Goal: Navigation & Orientation: Find specific page/section

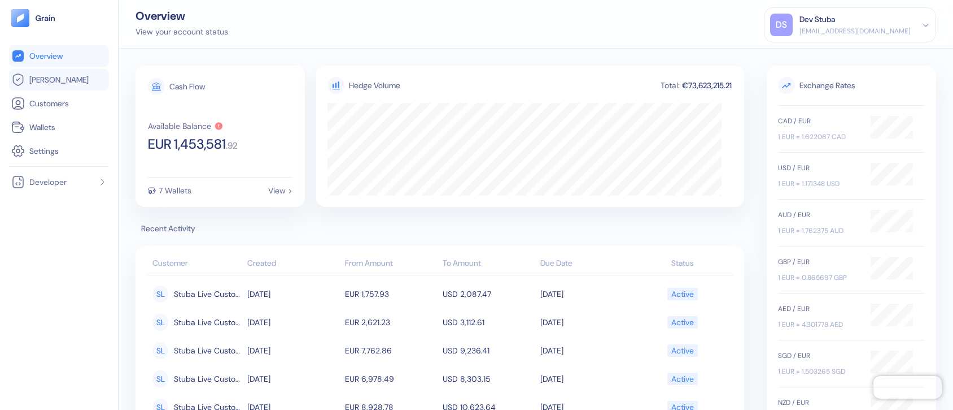
click at [41, 81] on span "[PERSON_NAME]" at bounding box center [58, 79] width 59 height 11
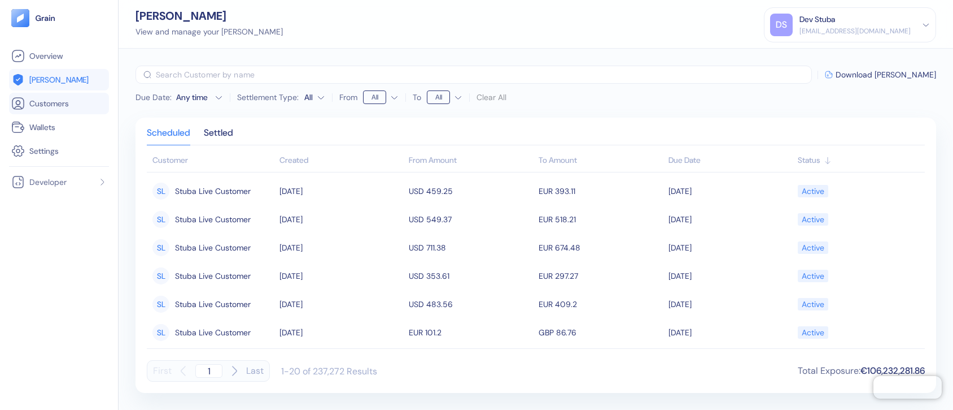
click at [49, 97] on link "Customers" at bounding box center [58, 104] width 95 height 14
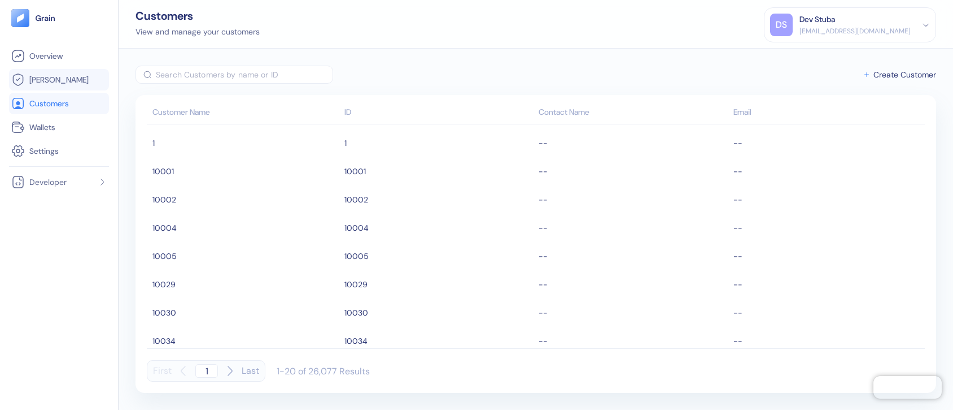
click at [46, 84] on span "[PERSON_NAME]" at bounding box center [58, 79] width 59 height 11
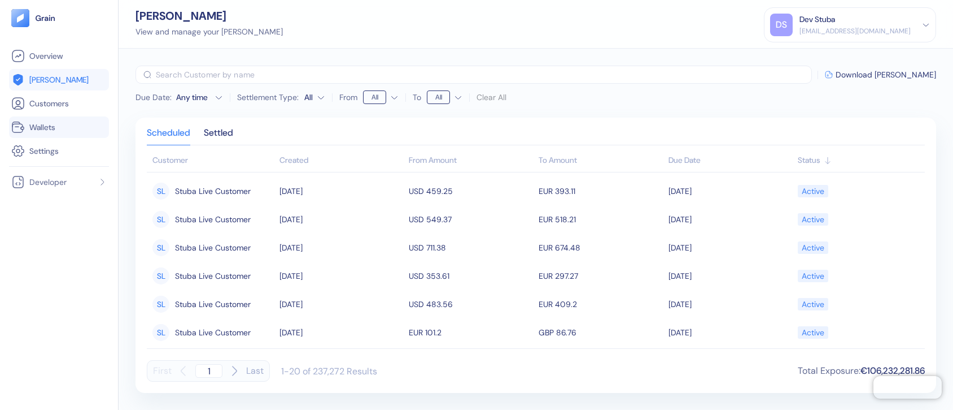
click at [50, 120] on li "Wallets" at bounding box center [59, 126] width 100 height 21
click at [41, 131] on span "Wallets" at bounding box center [42, 126] width 26 height 11
